Goal: Task Accomplishment & Management: Complete application form

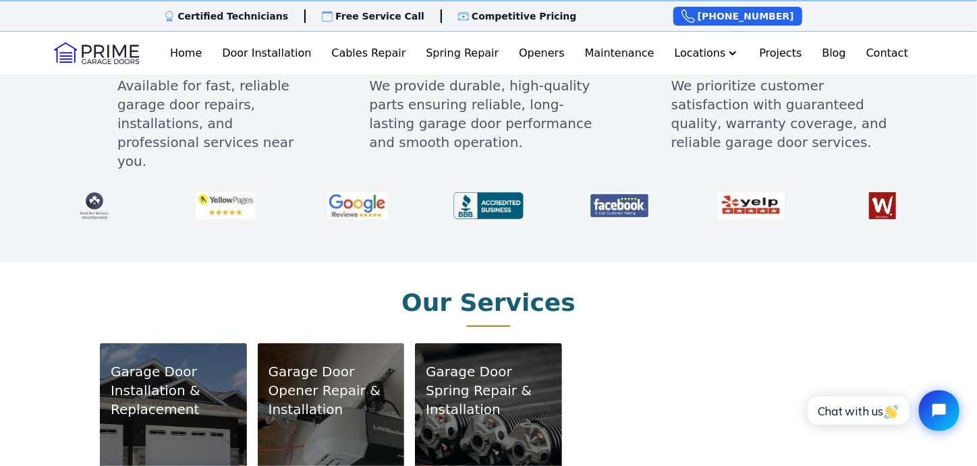
scroll to position [675, 0]
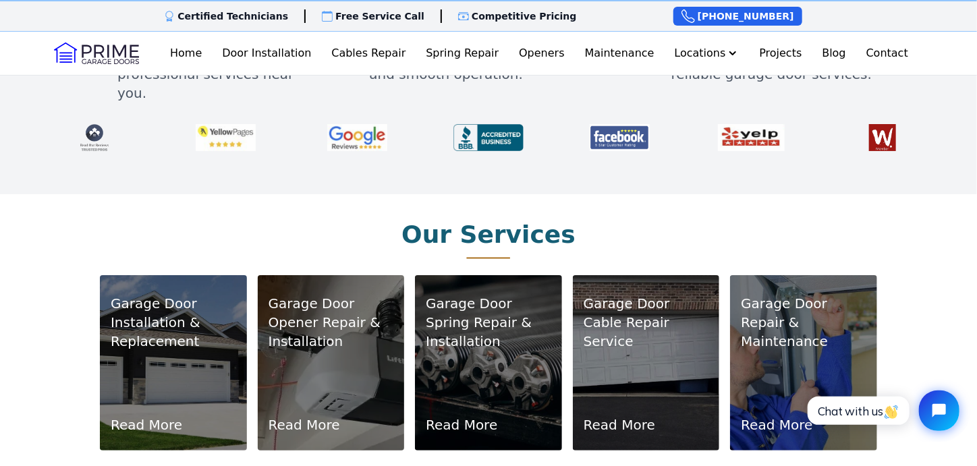
click at [314, 416] on link "Read More" at bounding box center [304, 425] width 72 height 19
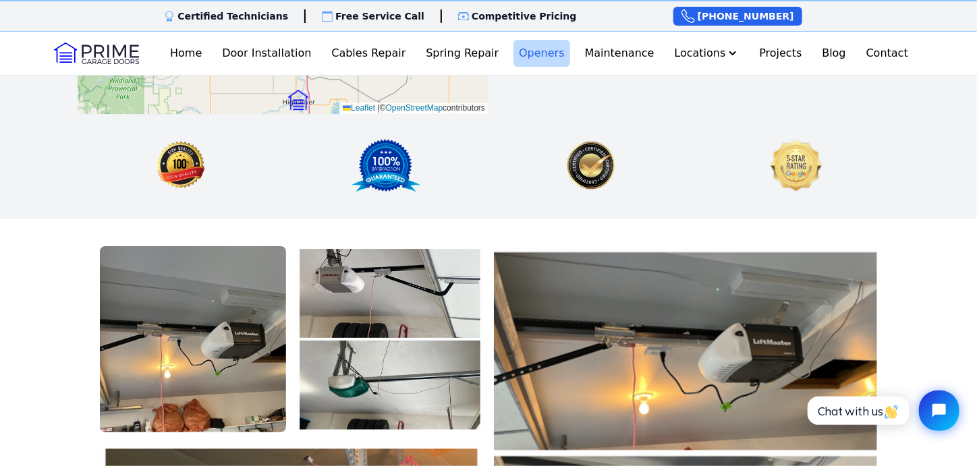
scroll to position [1754, 0]
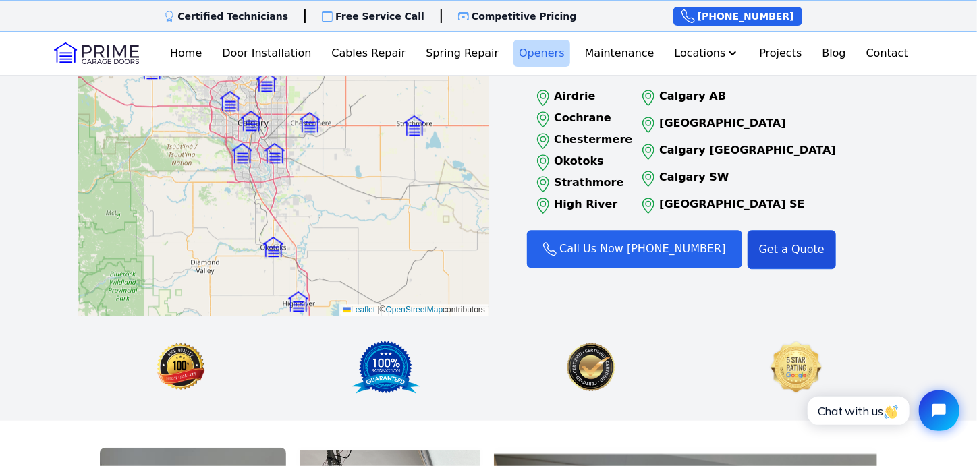
click at [772, 235] on link "Get a Quote" at bounding box center [791, 249] width 88 height 39
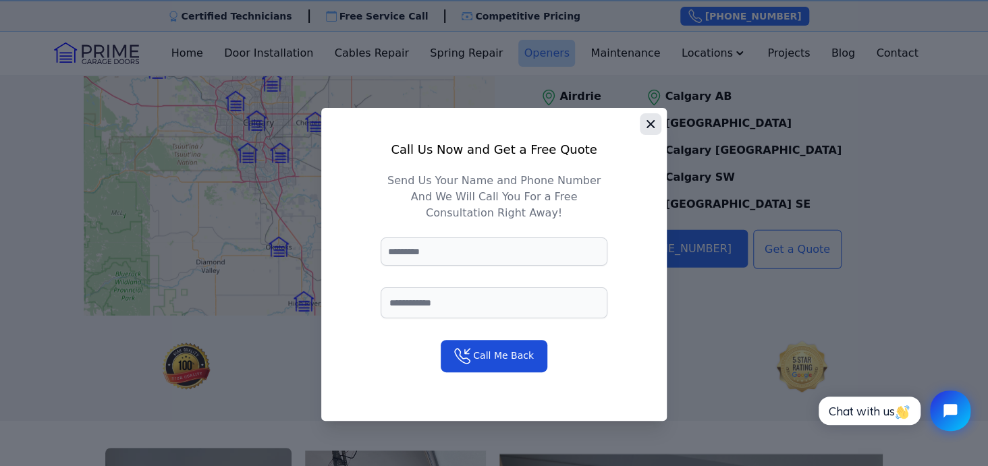
click at [647, 127] on icon "button" at bounding box center [650, 124] width 8 height 8
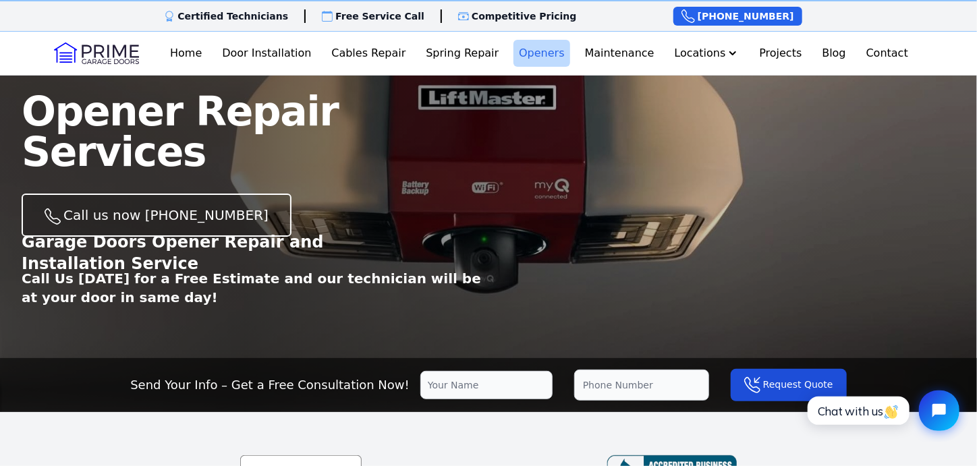
scroll to position [0, 0]
